Goal: Information Seeking & Learning: Learn about a topic

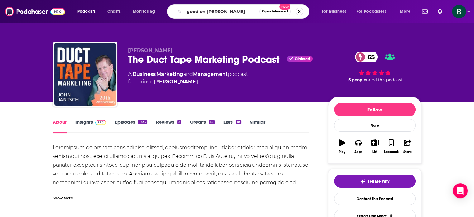
type input "good on paper"
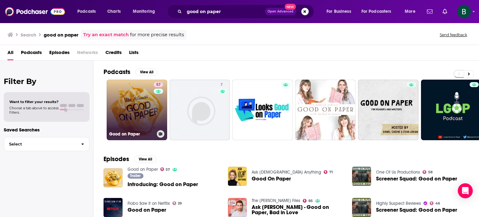
click at [118, 110] on link "57 Good on Paper" at bounding box center [137, 109] width 60 height 60
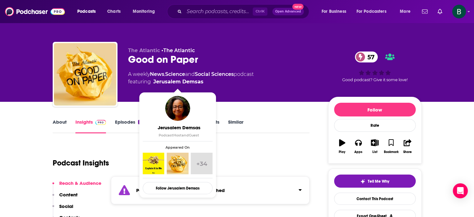
drag, startPoint x: 210, startPoint y: 82, endPoint x: 202, endPoint y: 80, distance: 7.4
click at [202, 80] on span "featuring Jerusalem Demsas" at bounding box center [191, 81] width 126 height 7
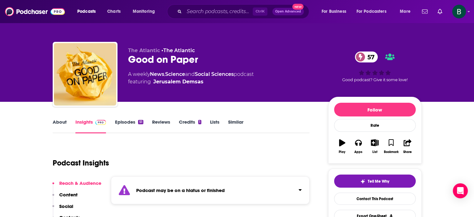
copy span "Jerusalem Demsas"
click at [59, 126] on link "About" at bounding box center [60, 126] width 14 height 14
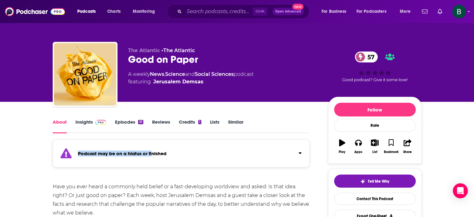
drag, startPoint x: 70, startPoint y: 139, endPoint x: 191, endPoint y: 159, distance: 122.6
